Goal: Use online tool/utility: Utilize a website feature to perform a specific function

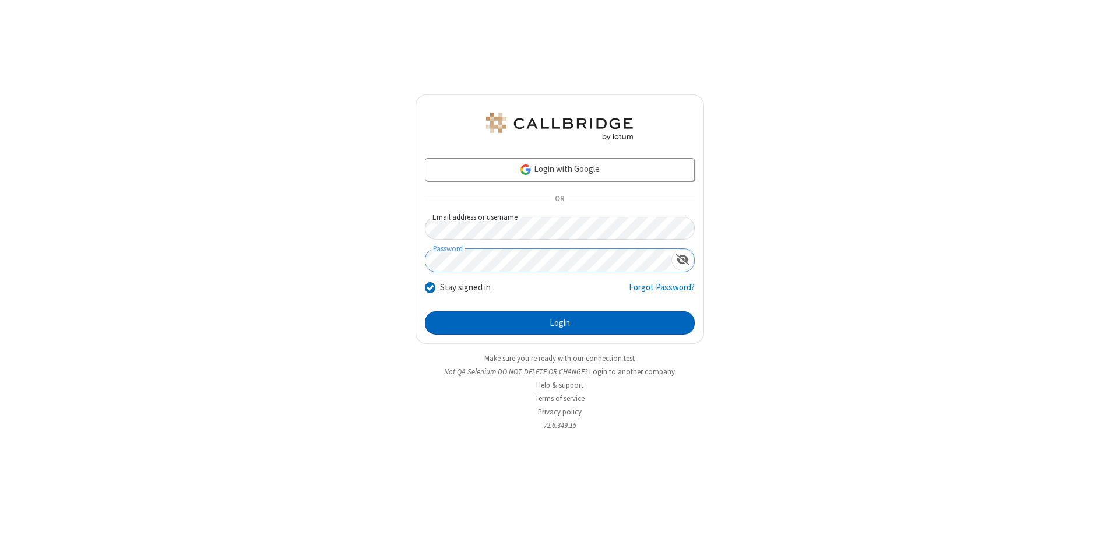
click at [559, 323] on button "Login" at bounding box center [560, 322] width 270 height 23
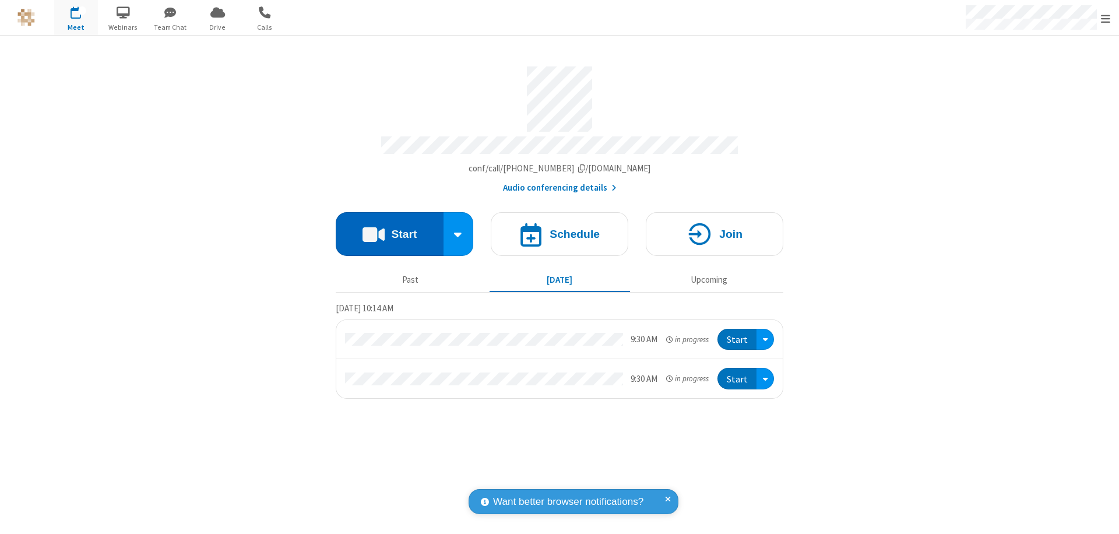
click at [389, 228] on button "Start" at bounding box center [390, 234] width 108 height 44
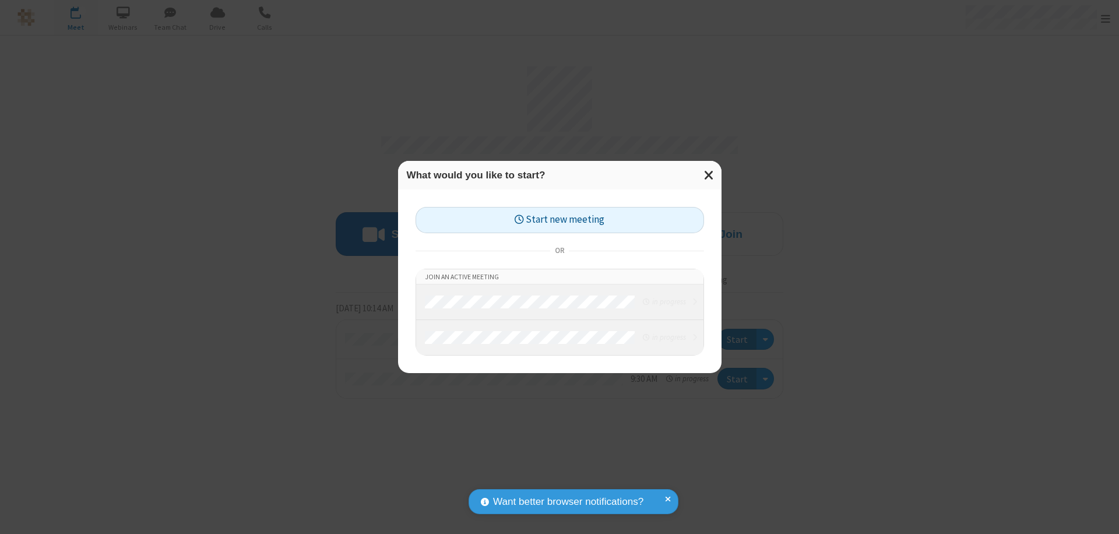
click at [559, 220] on button "Start new meeting" at bounding box center [559, 220] width 288 height 26
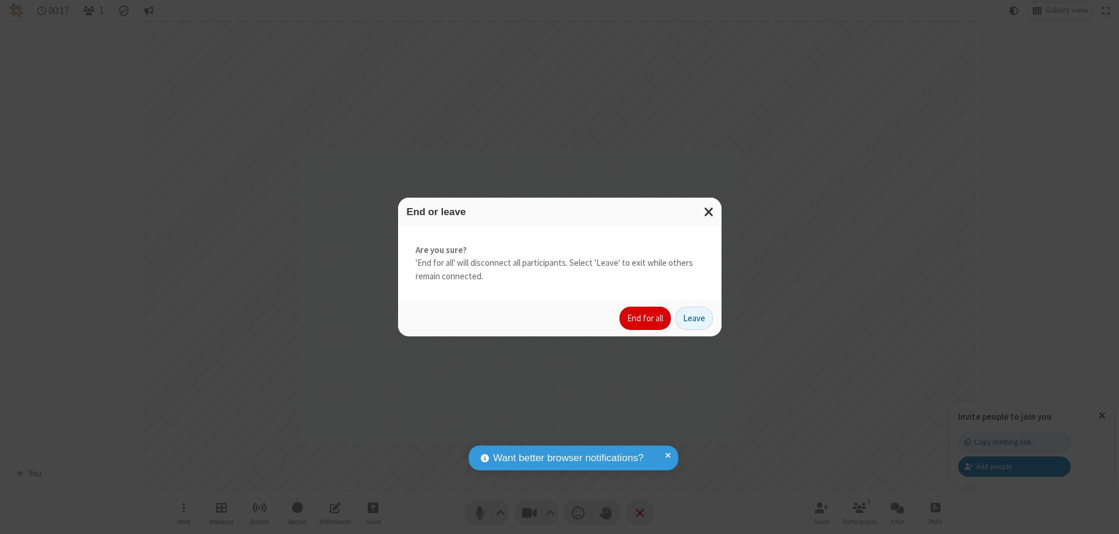
click at [646, 318] on button "End for all" at bounding box center [644, 317] width 51 height 23
